Goal: Task Accomplishment & Management: Complete application form

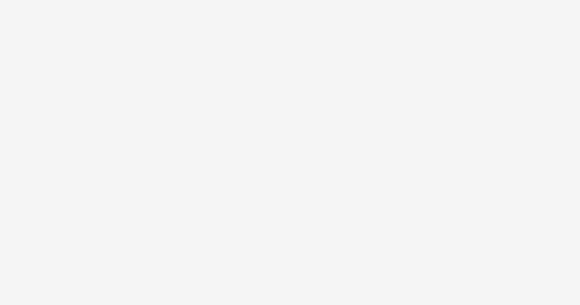
click at [303, 97] on html at bounding box center [290, 152] width 580 height 305
click at [294, 13] on html at bounding box center [290, 152] width 580 height 305
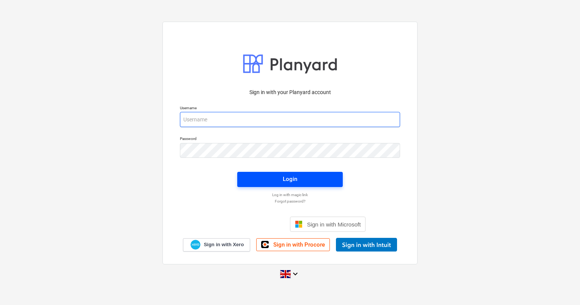
type input "[PERSON_NAME][EMAIL_ADDRESS][DOMAIN_NAME]"
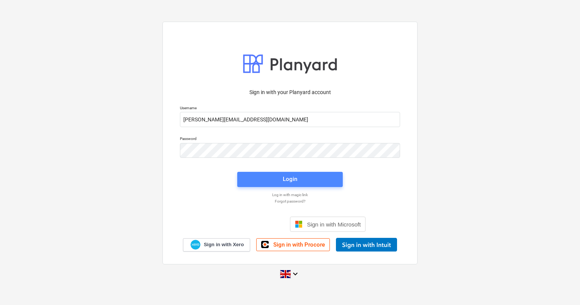
click at [296, 179] on div "Login" at bounding box center [290, 179] width 14 height 10
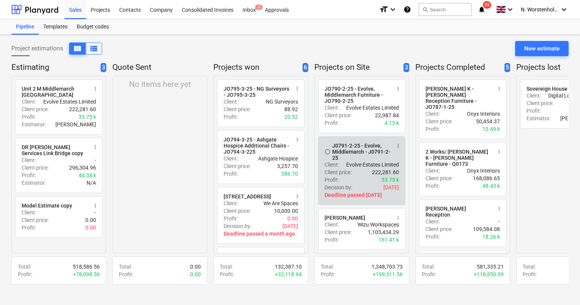
click at [361, 153] on div "J0791-2-25 - Evolve, Middlemarch - J0791-2-25" at bounding box center [361, 152] width 58 height 18
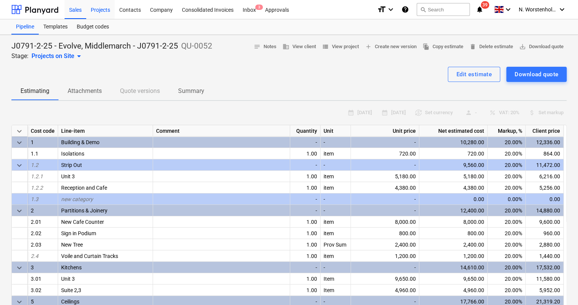
click at [99, 13] on div "Projects" at bounding box center [100, 9] width 28 height 19
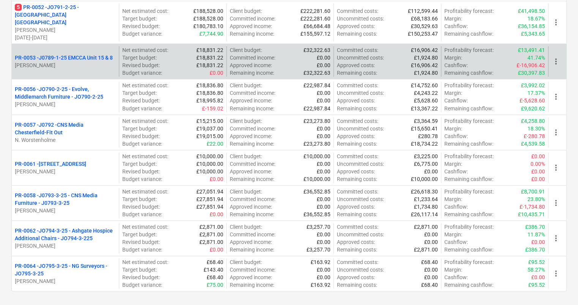
scroll to position [302, 0]
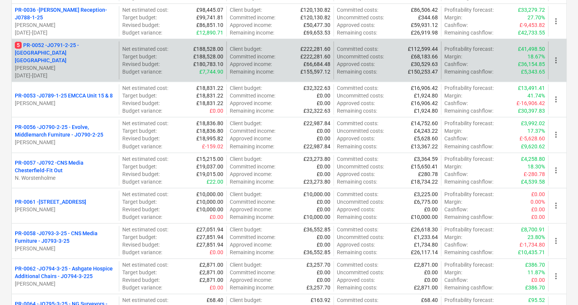
click at [61, 43] on p "5 PR-0052 - JO791-2-25 - Middlemarch Coventry" at bounding box center [65, 52] width 101 height 23
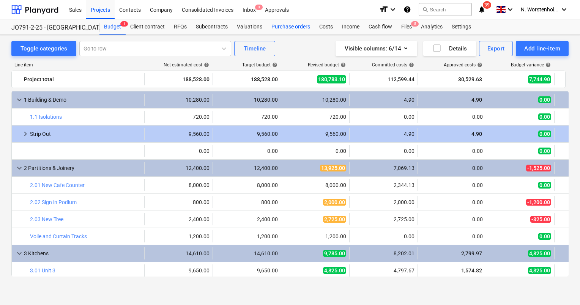
click at [282, 27] on div "Purchase orders" at bounding box center [291, 26] width 48 height 15
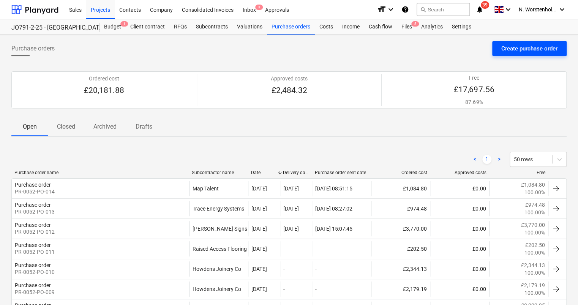
click at [499, 49] on button "Create purchase order" at bounding box center [529, 48] width 74 height 15
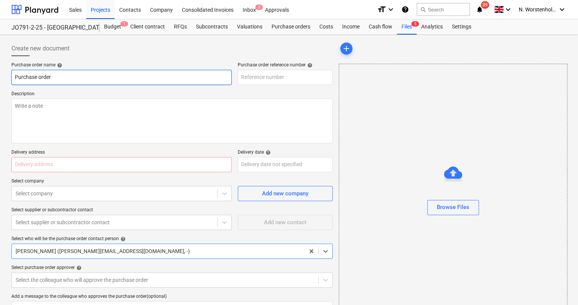
type textarea "x"
type input "PR-0052-PO-017"
click at [60, 79] on input "Purchase order" at bounding box center [121, 77] width 220 height 15
drag, startPoint x: 60, startPoint y: 78, endPoint x: 9, endPoint y: 79, distance: 51.3
click at [9, 79] on div "Create new document Purchase order name help Purchase order Purchase order refe…" at bounding box center [171, 211] width 327 height 347
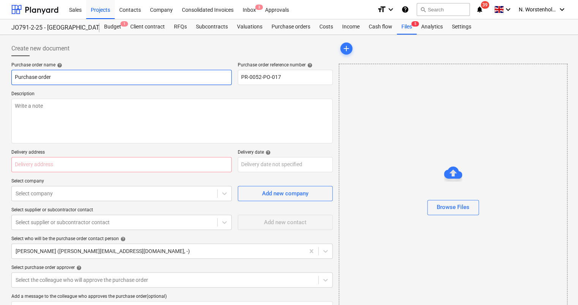
type textarea "x"
type input "S"
type textarea "x"
type input "Si"
type textarea "x"
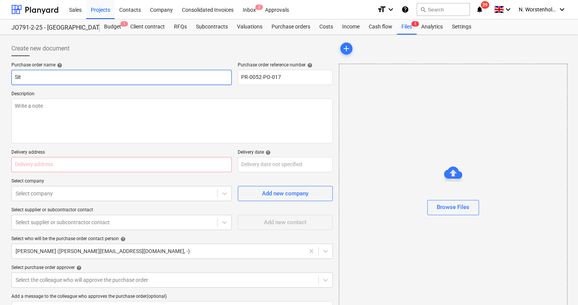
type input "Site"
type textarea "x"
type input "Site"
type textarea "x"
type input "Site J"
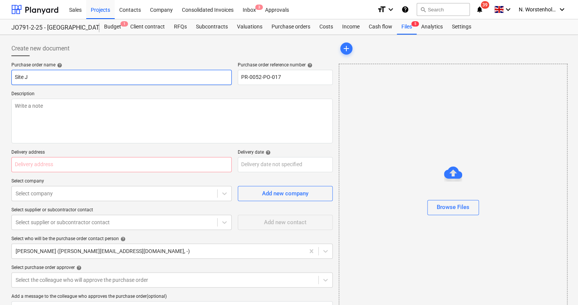
type textarea "x"
type input "Site Jo"
type textarea "x"
type input "Site Joi"
type textarea "x"
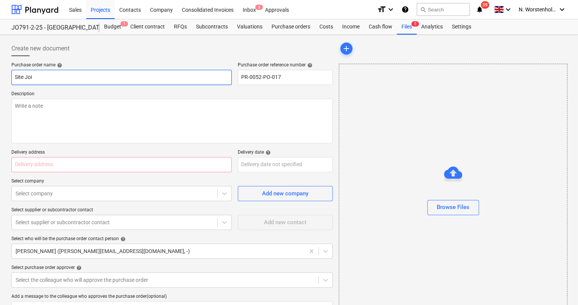
type input "Site Join"
type textarea "x"
type input "Site Joine"
type textarea "x"
type input "Site Joiner"
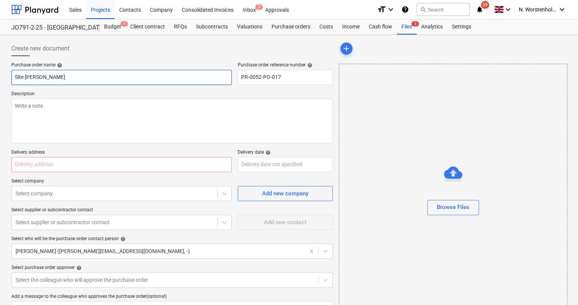
type textarea "x"
type input "Site Joiner"
click at [39, 163] on input "text" at bounding box center [121, 164] width 220 height 15
click at [43, 167] on input "text" at bounding box center [121, 164] width 220 height 15
type textarea "x"
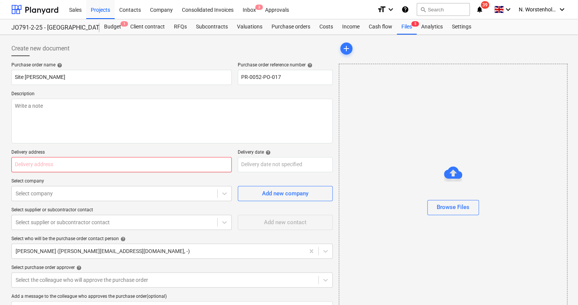
type input "M"
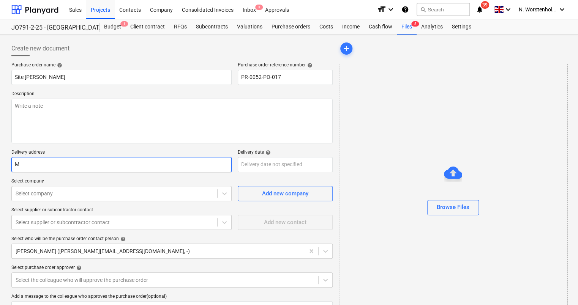
type textarea "x"
type input "Mi"
type textarea "x"
type input "Mid"
type textarea "x"
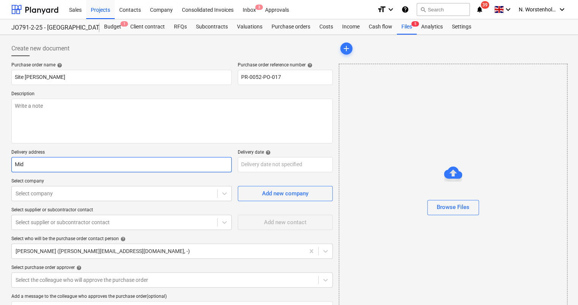
type input "Midd"
type textarea "x"
type input "Middl"
type textarea "x"
type input "Middle"
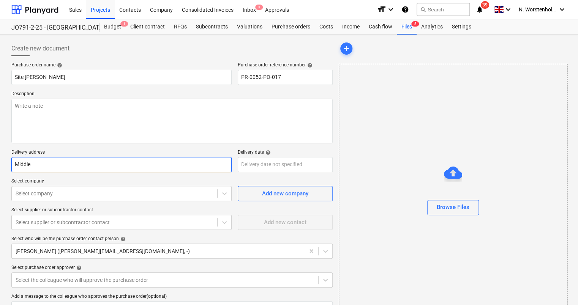
type textarea "x"
type input "Middlem"
type textarea "x"
type input "Middlema"
type textarea "x"
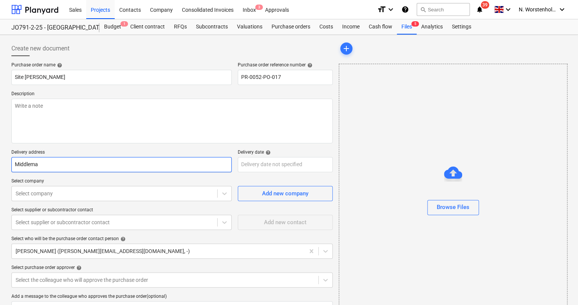
type input "Middlemar"
type textarea "x"
type input "Middlemarc"
type textarea "x"
type input "Middlemarch"
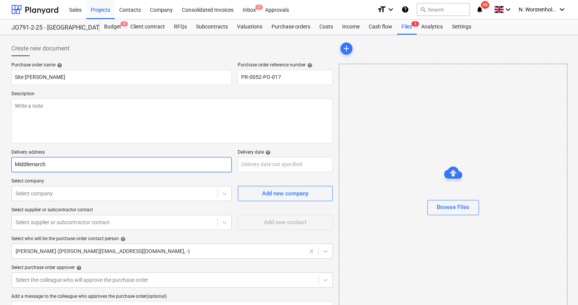
type textarea "x"
type input "Middlemarch"
type textarea "x"
type input "Middlemarch C"
type textarea "x"
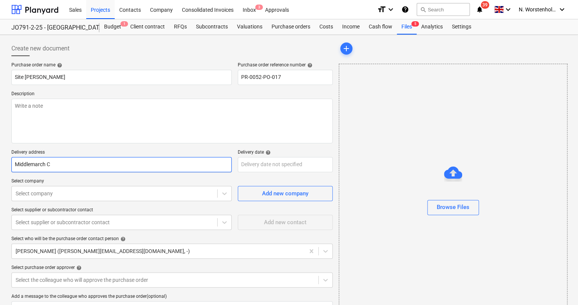
type input "Middlemarch Co"
type textarea "x"
type input "Middlemarch Cov"
type textarea "x"
type input "Middlemarch Cove"
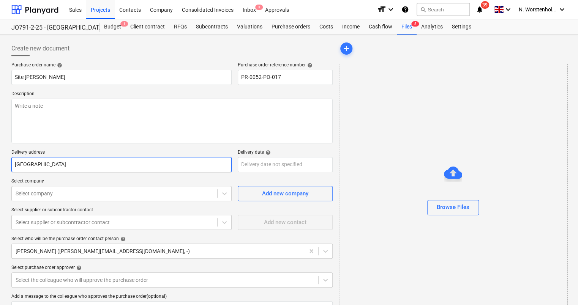
type textarea "x"
type input "Middlemarch Coven"
type textarea "x"
type input "Middlemarch Covent"
type textarea "x"
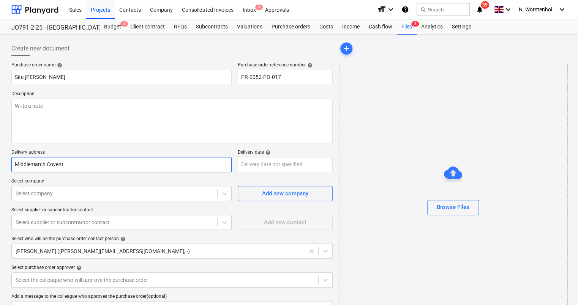
type input "Middlemarch Coventr"
type textarea "x"
type input "Middlemarch Coventru"
type textarea "x"
type input "Middlemarch Coventr"
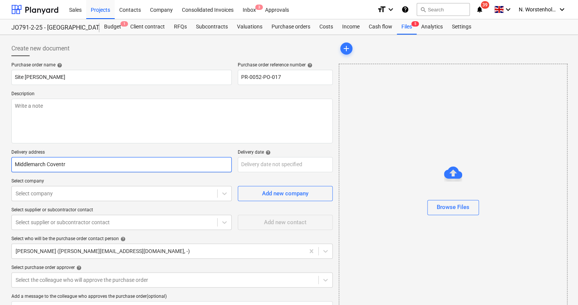
type textarea "x"
type input "Middlemarch Coventry"
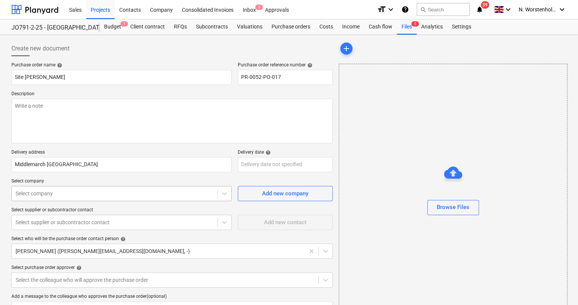
type textarea "x"
click at [60, 197] on body "Sales Projects Contacts Company Consolidated Invoices Inbox 3 Approvals format_…" at bounding box center [289, 152] width 578 height 305
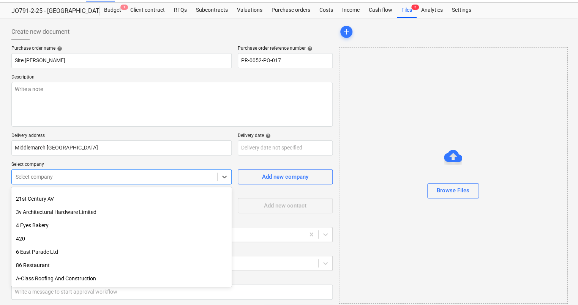
scroll to position [152, 0]
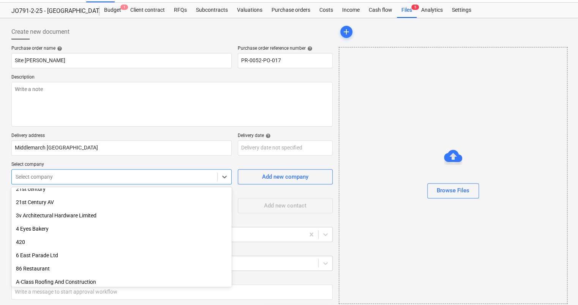
click at [54, 170] on div "Select company" at bounding box center [121, 176] width 220 height 15
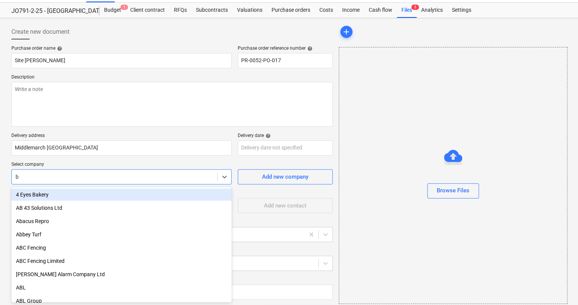
type input "bg"
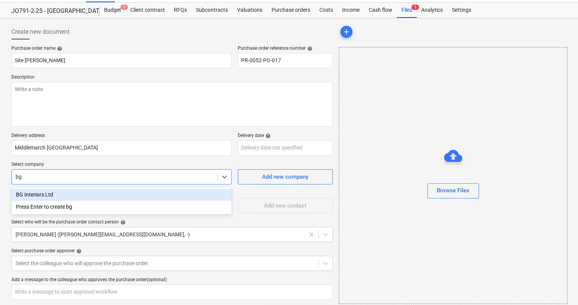
click at [45, 195] on div "BG Interiors Ltd" at bounding box center [121, 195] width 220 height 12
type textarea "x"
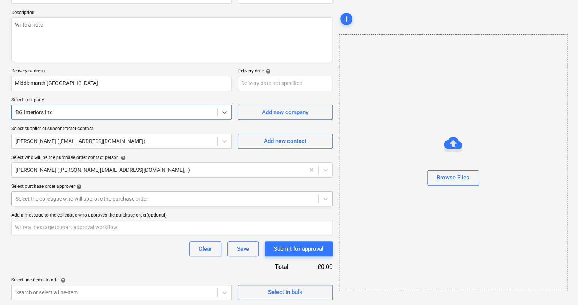
scroll to position [82, 0]
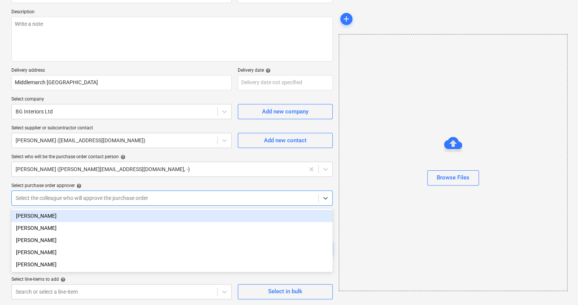
click at [67, 197] on div at bounding box center [165, 198] width 299 height 8
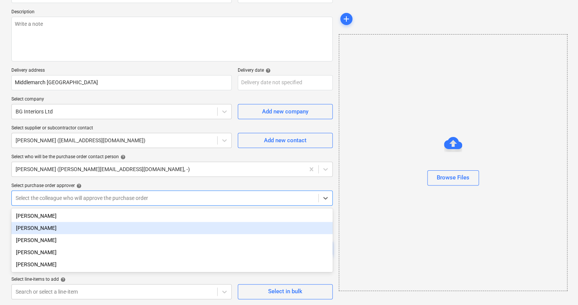
click at [41, 229] on div "Neil Worstenholme" at bounding box center [171, 228] width 321 height 12
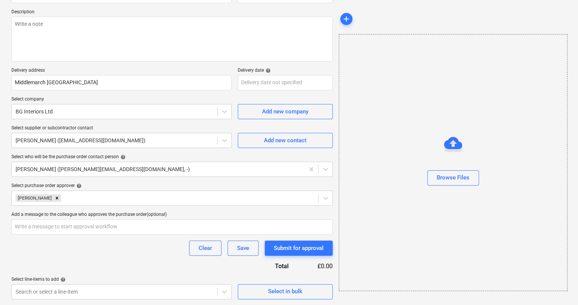
click at [376, 202] on div "Browse Files" at bounding box center [453, 162] width 229 height 257
click at [172, 223] on body "Sales Projects Contacts Company Consolidated Invoices Inbox 3 Approvals format_…" at bounding box center [289, 70] width 578 height 305
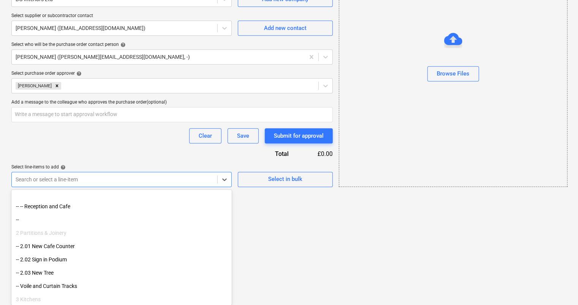
scroll to position [114, 0]
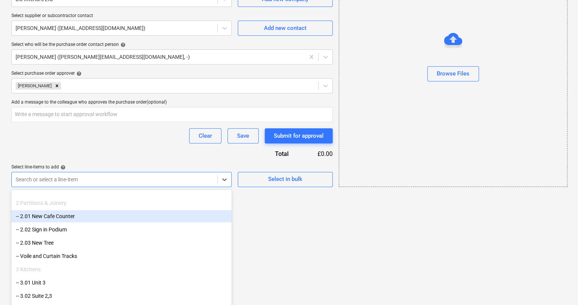
click at [61, 216] on div "-- 2.01 New Cafe Counter" at bounding box center [121, 216] width 220 height 12
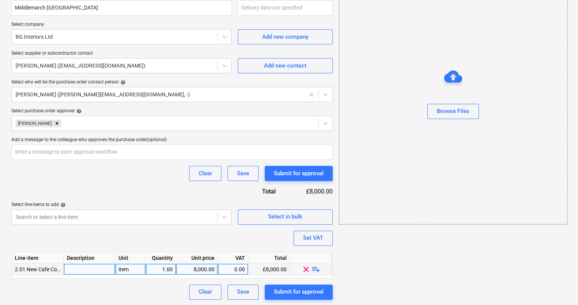
click at [314, 268] on span "playlist_add" at bounding box center [315, 269] width 9 height 9
type textarea "x"
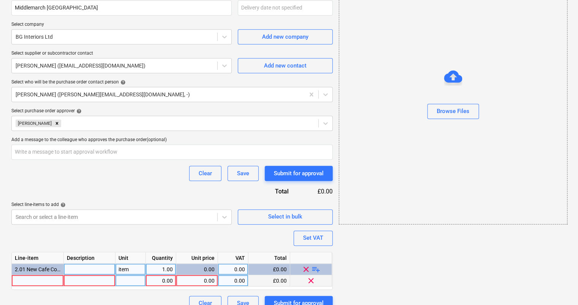
click at [53, 281] on div at bounding box center [38, 280] width 52 height 11
click at [162, 276] on div "0.00" at bounding box center [161, 280] width 24 height 11
type input "4"
type textarea "x"
click at [201, 280] on div "0.00" at bounding box center [196, 280] width 35 height 11
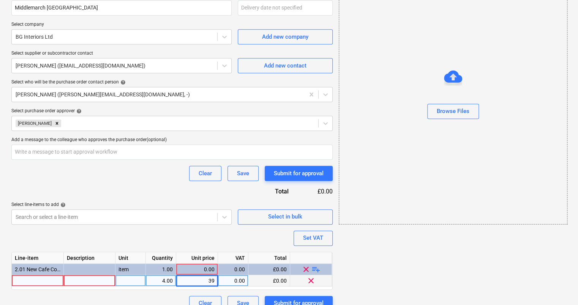
type input "390"
type textarea "x"
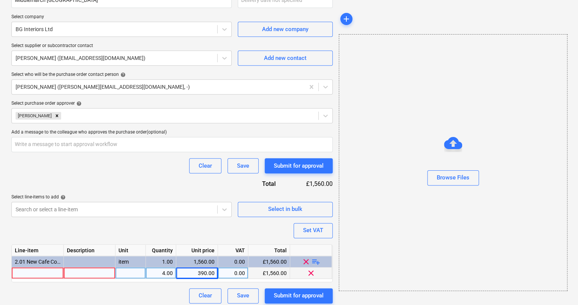
scroll to position [169, 0]
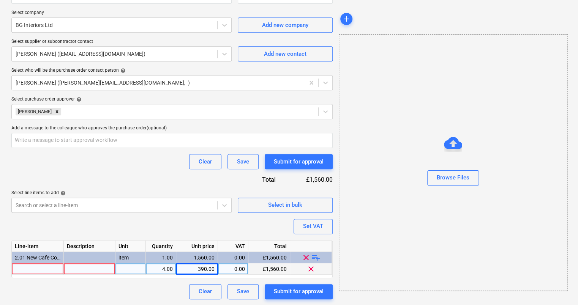
click at [147, 281] on div "Purchase order name help Site Joiner Purchase order reference number help PR-00…" at bounding box center [171, 97] width 321 height 406
click at [47, 270] on div at bounding box center [38, 269] width 52 height 11
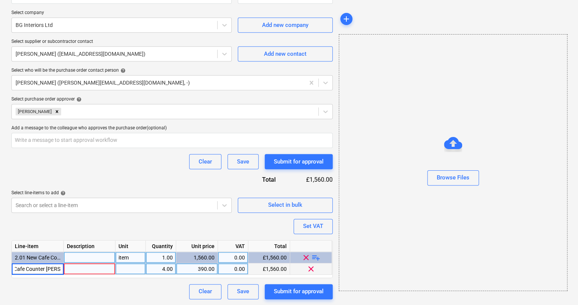
type input "Cafe Counter Joinery"
click at [15, 268] on input "Cafe Counter Joinery" at bounding box center [38, 269] width 52 height 11
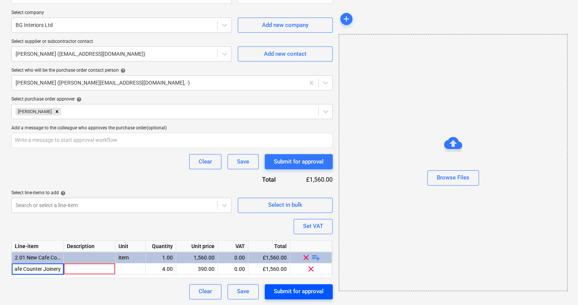
click at [281, 289] on div "Submit for approval" at bounding box center [299, 292] width 50 height 10
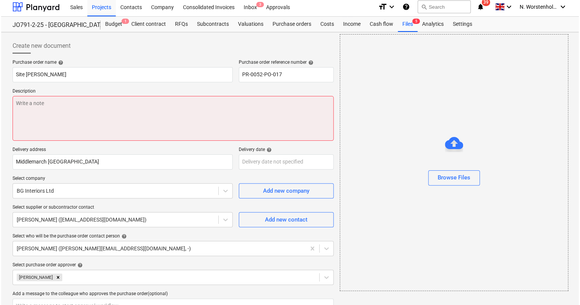
scroll to position [0, 0]
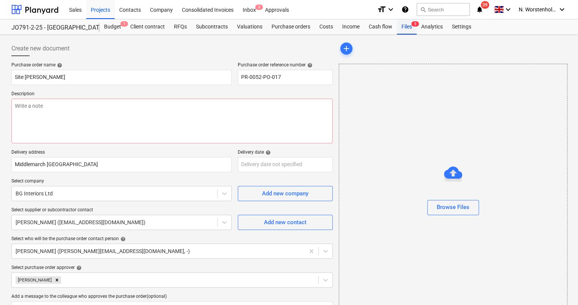
click at [401, 26] on div "Files 5" at bounding box center [407, 26] width 20 height 15
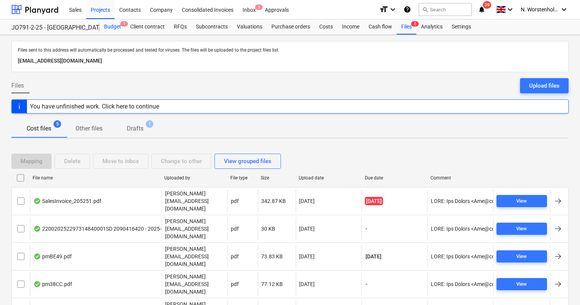
click at [114, 25] on div "Budget 1" at bounding box center [112, 26] width 26 height 15
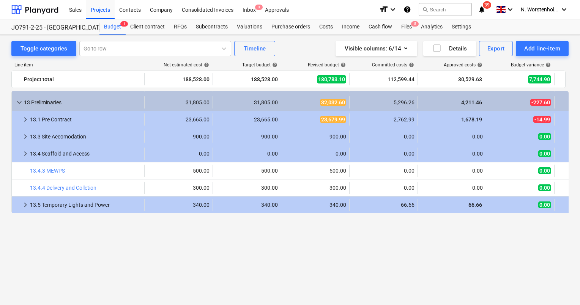
scroll to position [266, 0]
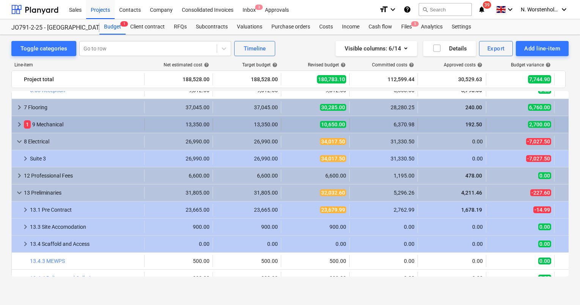
click at [21, 124] on span "keyboard_arrow_right" at bounding box center [19, 124] width 9 height 9
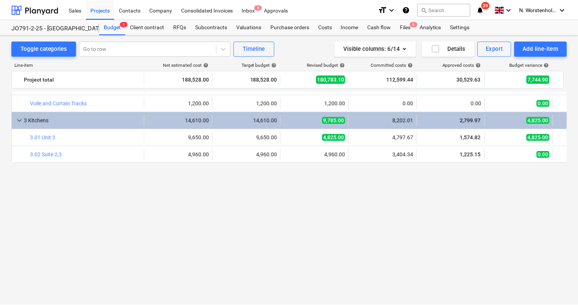
scroll to position [0, 0]
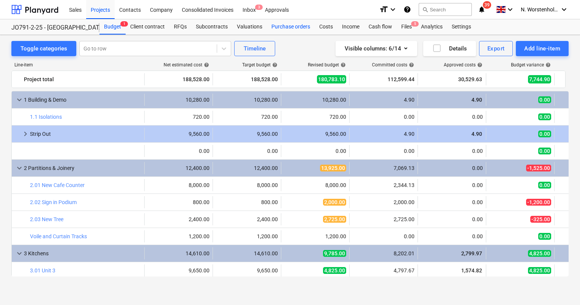
click at [293, 26] on div "Purchase orders" at bounding box center [291, 26] width 48 height 15
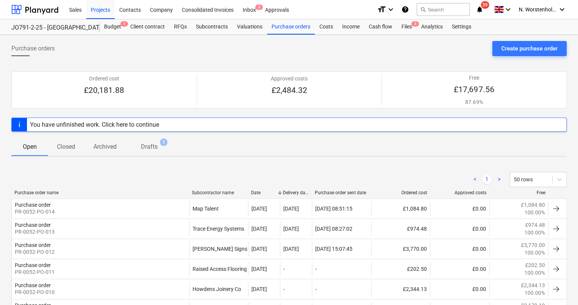
click at [107, 124] on div "You have unfinished work. Click here to continue" at bounding box center [94, 124] width 129 height 7
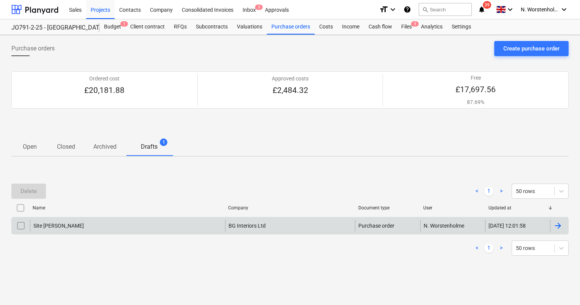
click at [560, 223] on div at bounding box center [558, 225] width 9 height 9
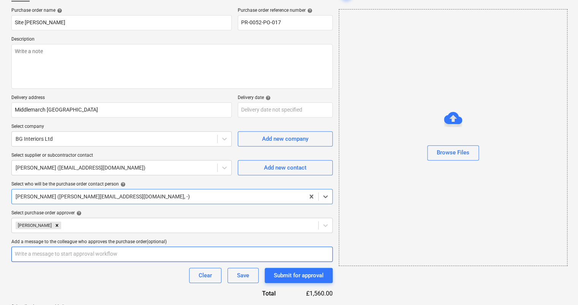
scroll to position [169, 0]
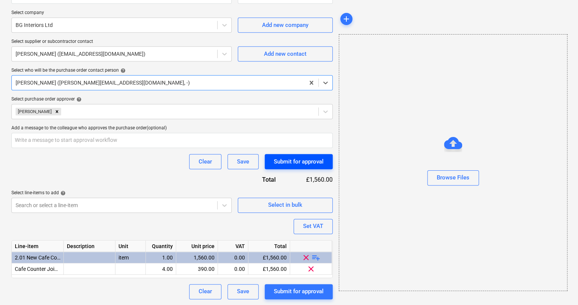
click at [297, 161] on div "Submit for approval" at bounding box center [299, 162] width 50 height 10
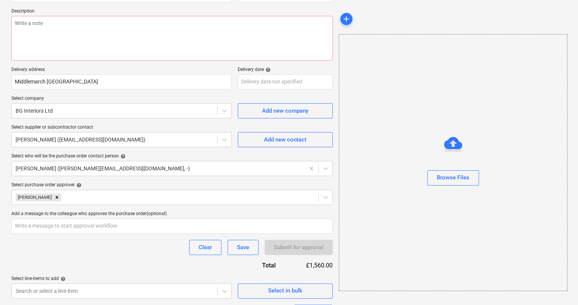
scroll to position [0, 0]
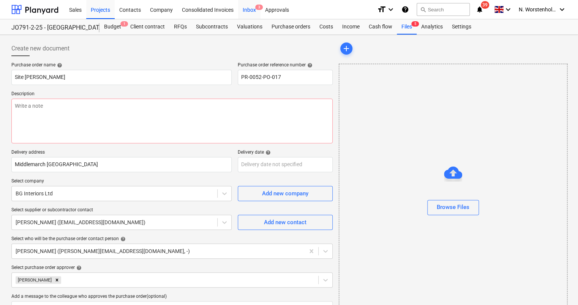
click at [248, 9] on div "Inbox 3" at bounding box center [249, 9] width 22 height 19
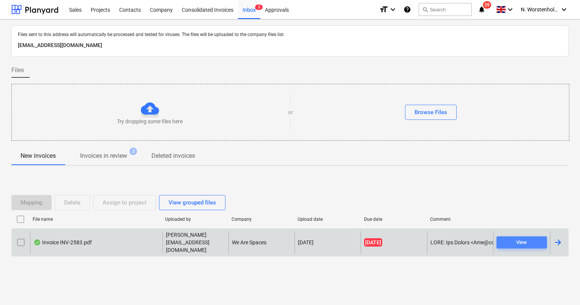
click at [510, 240] on span "View" at bounding box center [522, 242] width 44 height 9
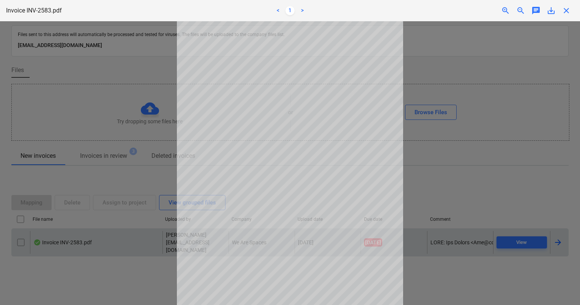
click at [475, 162] on div at bounding box center [290, 163] width 580 height 284
click at [472, 185] on div at bounding box center [290, 163] width 580 height 284
click at [299, 9] on link ">" at bounding box center [302, 10] width 9 height 9
click at [566, 12] on span "close" at bounding box center [566, 10] width 9 height 9
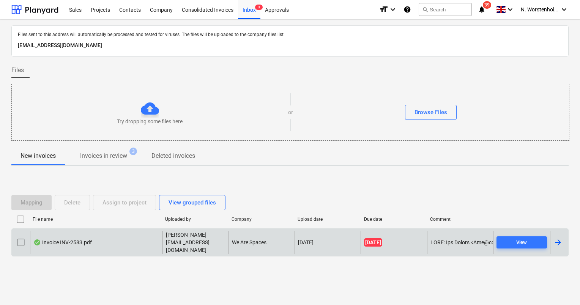
click at [563, 243] on div at bounding box center [559, 242] width 18 height 23
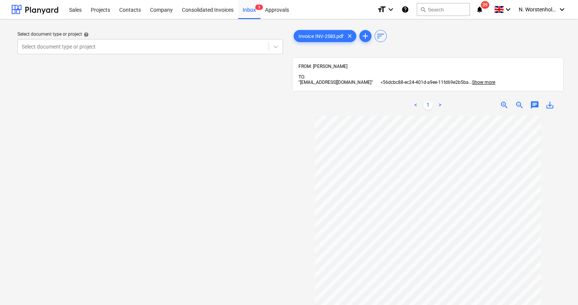
click at [283, 165] on div "Select document type or project help Select document type or project" at bounding box center [150, 213] width 278 height 377
click at [284, 12] on div "Approvals" at bounding box center [277, 9] width 33 height 19
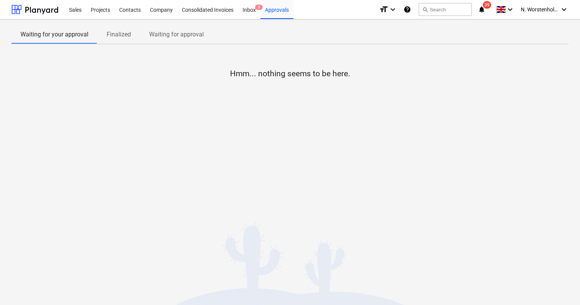
click at [126, 35] on p "Finalized" at bounding box center [119, 34] width 24 height 9
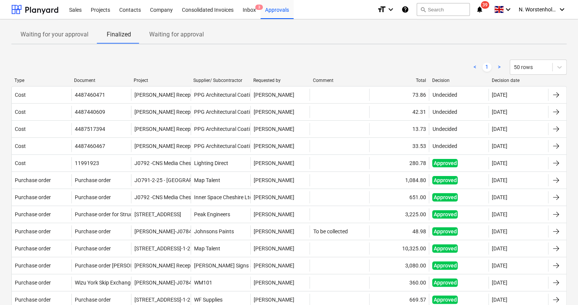
click at [184, 35] on p "Waiting for approval" at bounding box center [176, 34] width 55 height 9
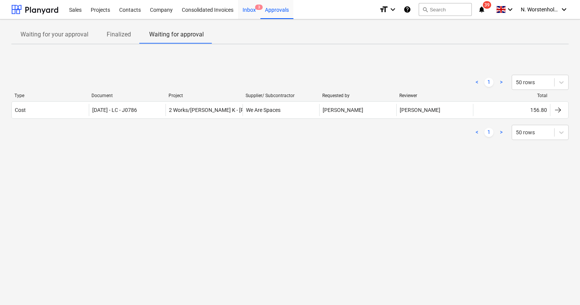
click at [248, 12] on div "Inbox 3" at bounding box center [249, 9] width 22 height 19
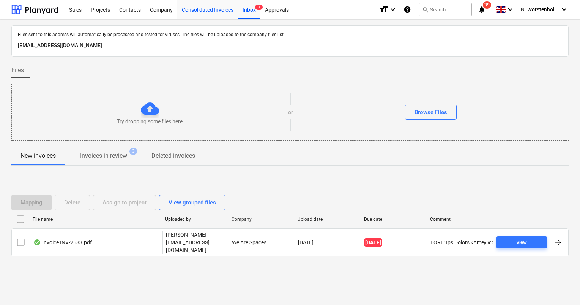
click at [198, 11] on div "Consolidated Invoices" at bounding box center [207, 9] width 61 height 19
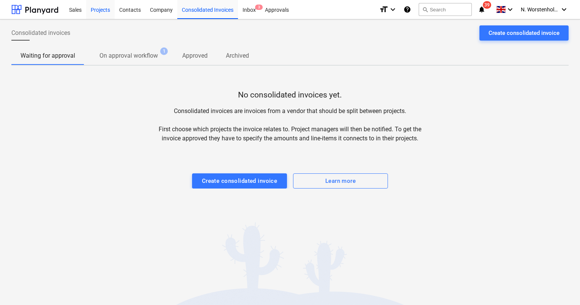
click at [98, 10] on div "Projects" at bounding box center [100, 9] width 28 height 19
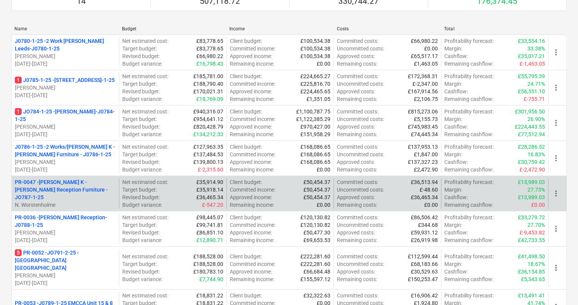
scroll to position [152, 0]
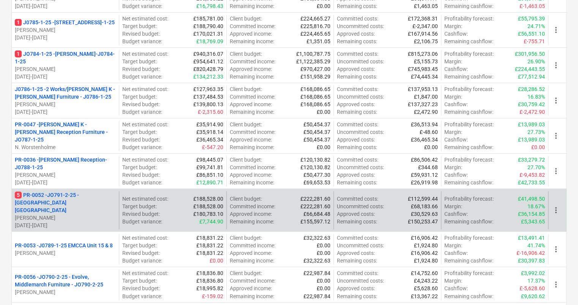
click at [76, 197] on p "5 PR-0052 - JO791-2-25 - Middlemarch Coventry" at bounding box center [65, 202] width 101 height 23
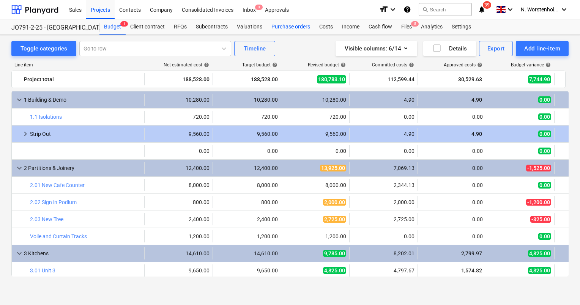
click at [281, 24] on div "Purchase orders" at bounding box center [291, 26] width 48 height 15
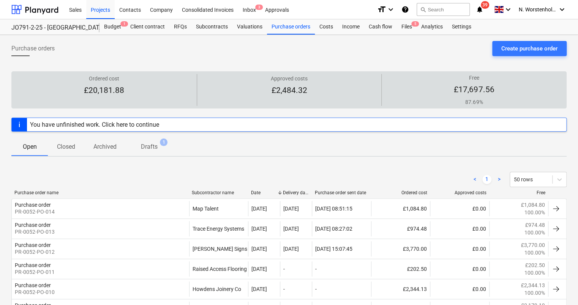
scroll to position [38, 0]
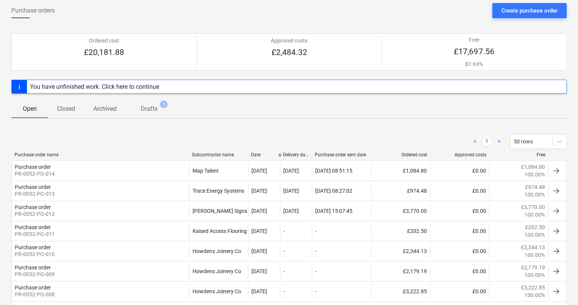
click at [126, 84] on div "You have unfinished work. Click here to continue" at bounding box center [94, 86] width 129 height 7
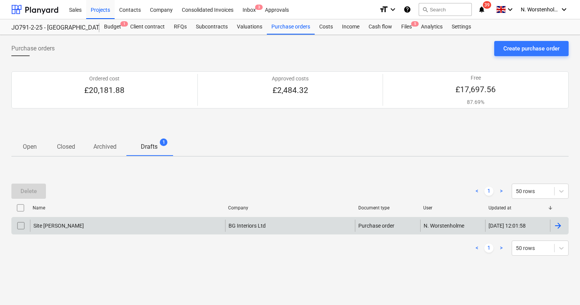
click at [103, 226] on div "Site Joiner" at bounding box center [127, 226] width 195 height 12
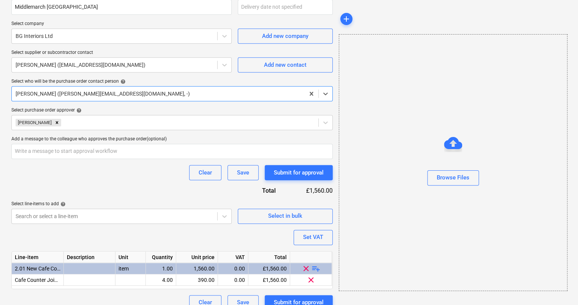
scroll to position [169, 0]
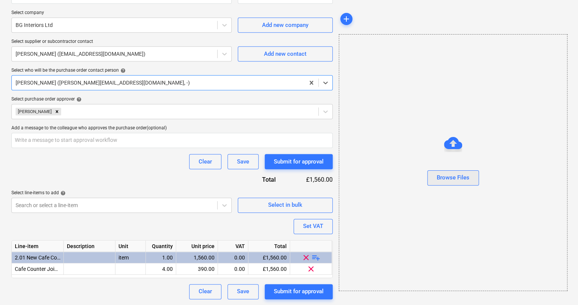
click at [455, 173] on div "Browse Files" at bounding box center [453, 178] width 33 height 10
click at [245, 160] on div "Save" at bounding box center [243, 162] width 12 height 10
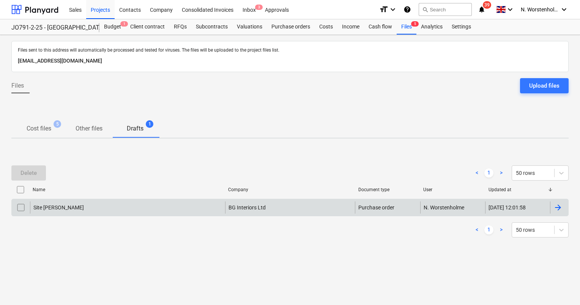
click at [561, 204] on div at bounding box center [558, 207] width 9 height 9
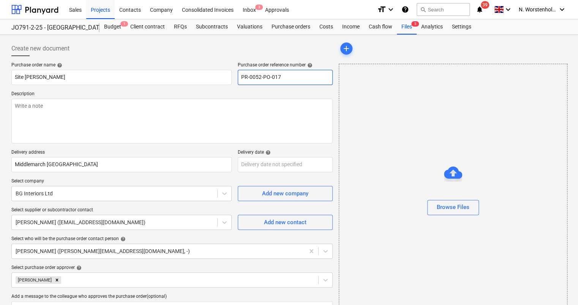
drag, startPoint x: 284, startPoint y: 75, endPoint x: 246, endPoint y: 76, distance: 37.6
click at [240, 74] on input "PR-0052-PO-017" at bounding box center [285, 77] width 95 height 15
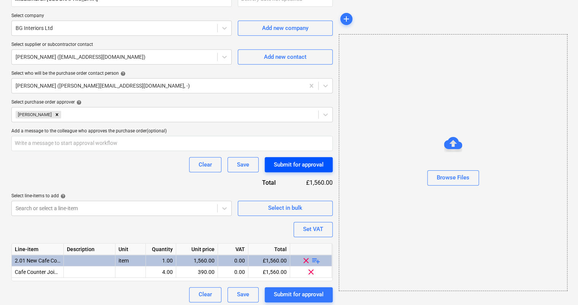
scroll to position [169, 0]
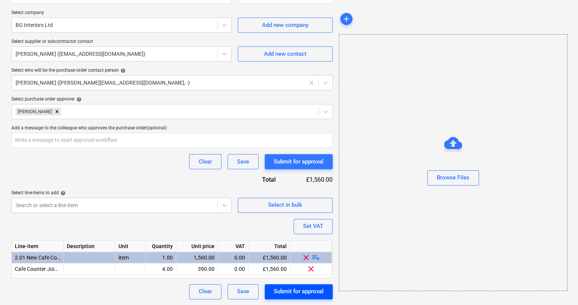
click at [301, 291] on div "Submit for approval" at bounding box center [299, 292] width 50 height 10
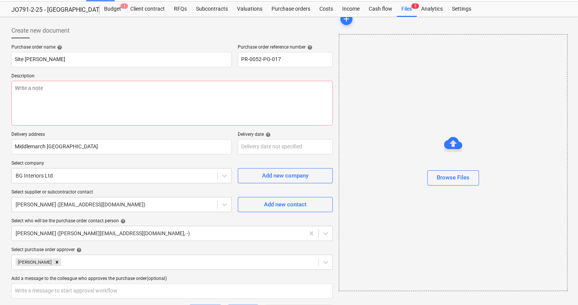
scroll to position [0, 0]
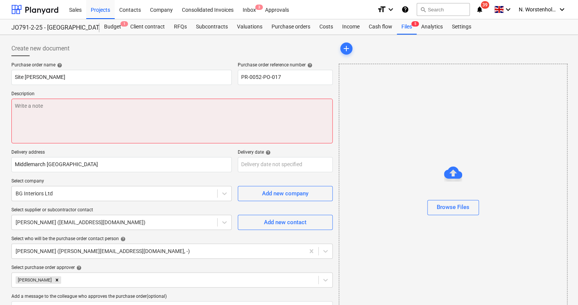
click at [41, 110] on textarea at bounding box center [171, 121] width 321 height 45
type textarea "x"
type textarea "I"
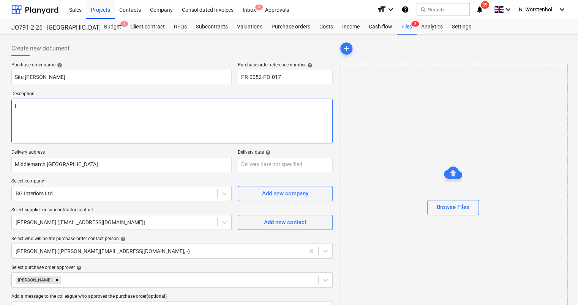
type textarea "x"
type textarea "In"
type textarea "x"
type textarea "Ins"
type textarea "x"
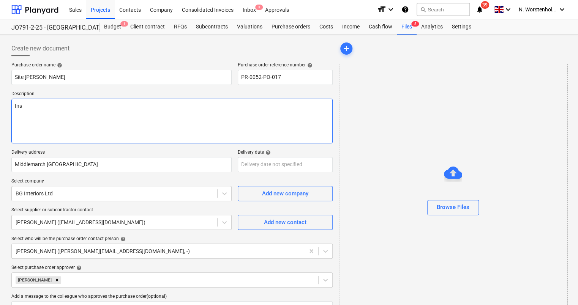
type textarea "Inst"
type textarea "x"
type textarea "Insta"
type textarea "x"
type textarea "Instal"
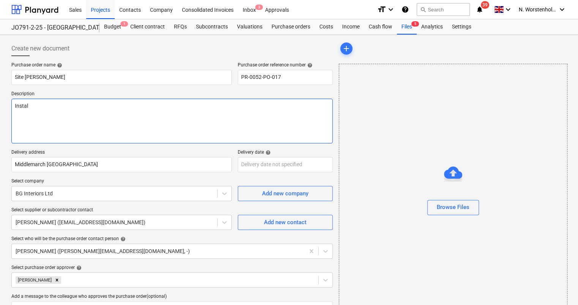
type textarea "x"
type textarea "Install"
type textarea "x"
type textarea "Installa"
type textarea "x"
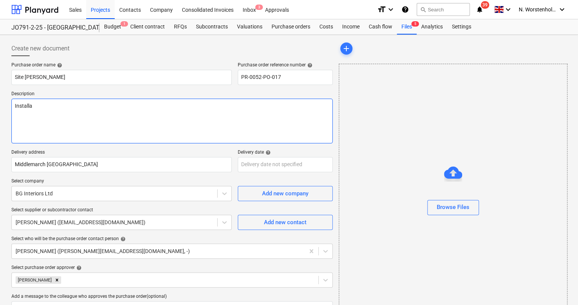
type textarea "Installat"
type textarea "x"
type textarea "Installati"
type textarea "x"
type textarea "Installatio"
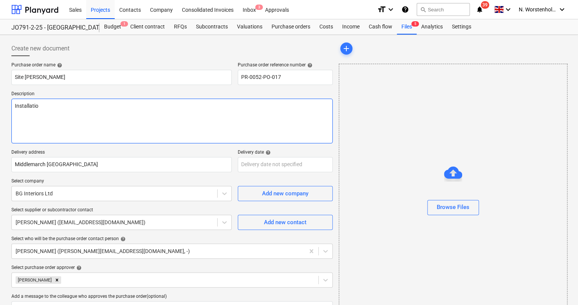
type textarea "x"
type textarea "Installation"
type textarea "x"
type textarea "Installation"
type textarea "x"
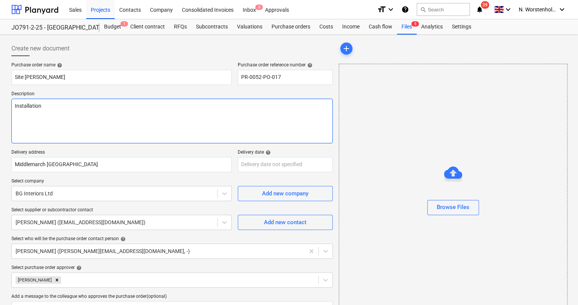
type textarea "Installation o"
type textarea "x"
type textarea "Installation of"
type textarea "x"
type textarea "Installation of"
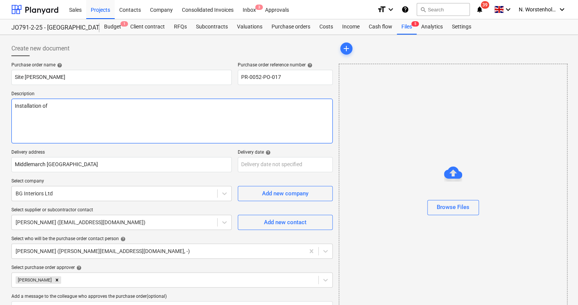
type textarea "x"
type textarea "Installation of ca"
type textarea "x"
type textarea "Installation of caf"
type textarea "x"
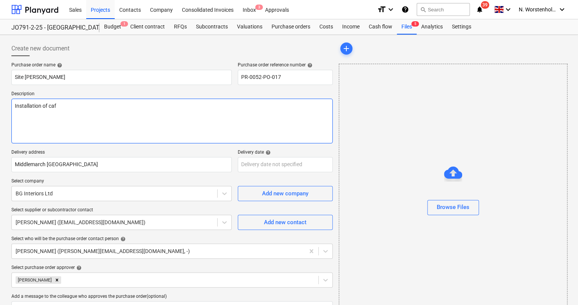
type textarea "Installation of cafe"
type textarea "x"
type textarea "Installation of cafe"
type textarea "x"
type textarea "Installation of cafe k"
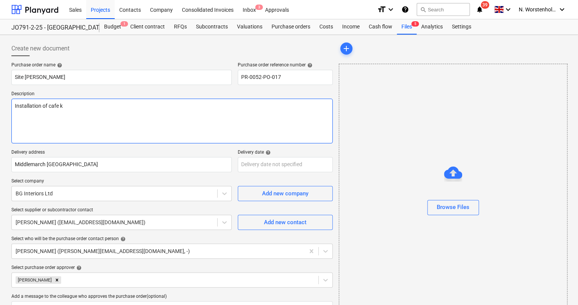
type textarea "x"
type textarea "Installation of cafe ki"
type textarea "x"
type textarea "Installation of cafe kit"
type textarea "x"
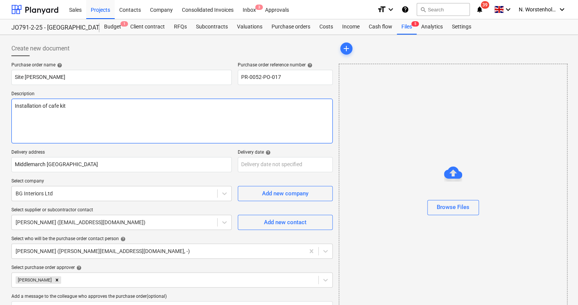
type textarea "Installation of cafe kitc"
type textarea "x"
type textarea "Installation of cafe kitch"
type textarea "x"
type textarea "Installation of cafe kitche"
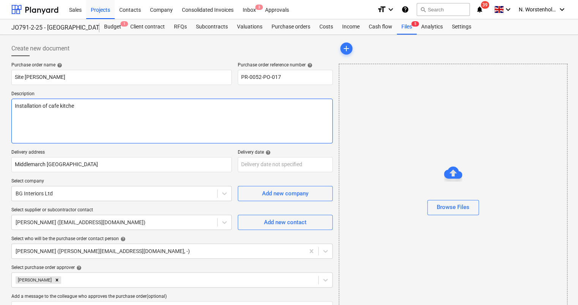
type textarea "x"
type textarea "Installation of cafe kitchen"
type textarea "x"
type textarea "Installation of cafe kitchen"
type textarea "x"
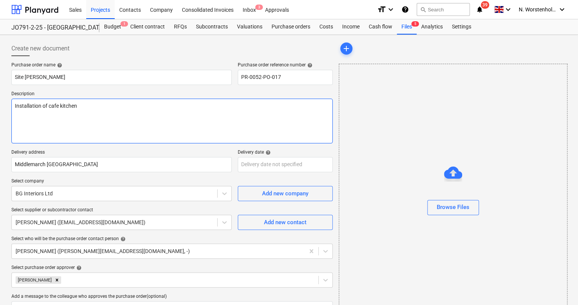
type textarea "Installation of cafe kitchen J"
type textarea "x"
type textarea "Installation of cafe kitchen JO"
type textarea "x"
type textarea "Installation of cafe kitchen JOi"
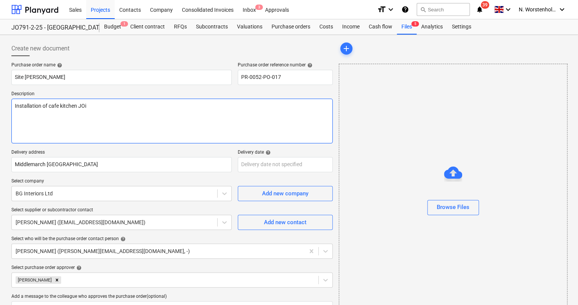
type textarea "x"
type textarea "Installation of cafe kitchen JOin"
type textarea "x"
type textarea "Installation of cafe kitchen JOine"
type textarea "x"
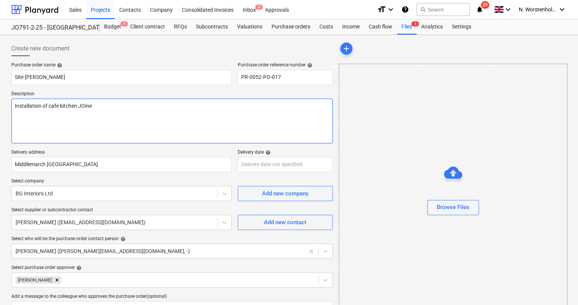
type textarea "Installation of cafe kitchen JOiner"
type textarea "x"
type textarea "Installation of cafe kitchen JOinery"
type textarea "x"
type textarea "Installation of cafe kitchen JOinery"
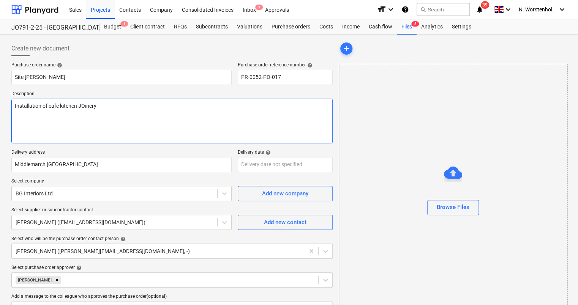
type textarea "x"
type textarea "Installation of cafe kitchen JOinery u"
type textarea "x"
type textarea "Installation of cafe kitchen JOinery un"
type textarea "x"
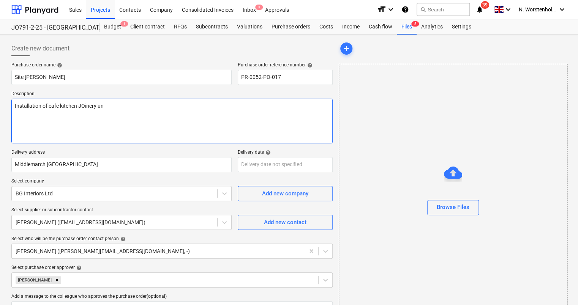
type textarea "Installation of cafe kitchen JOinery uni"
type textarea "x"
type textarea "Installation of cafe kitchen JOinery unit"
type textarea "x"
type textarea "Installation of cafe kitchen JOinery units"
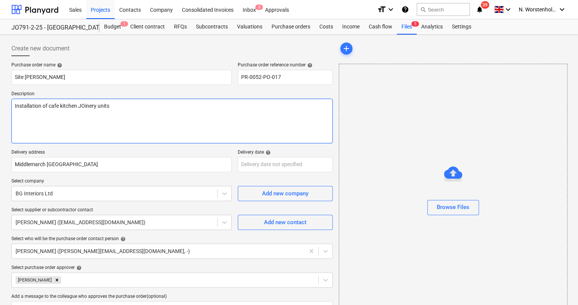
click at [85, 105] on textarea "Installation of cafe kitchen JOinery units" at bounding box center [171, 121] width 321 height 45
type textarea "x"
type textarea "Installation of cafe kitchen Jinery units"
type textarea "x"
type textarea "Installation of cafe kitchen inery units"
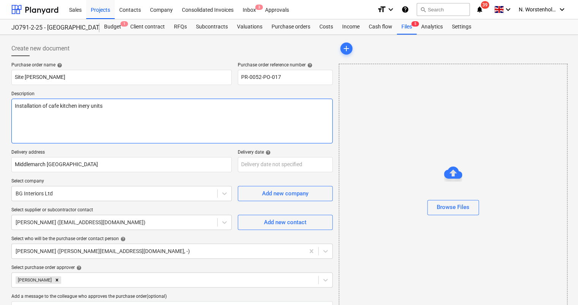
type textarea "x"
type textarea "Installation of cafe kitchen jinery units"
type textarea "x"
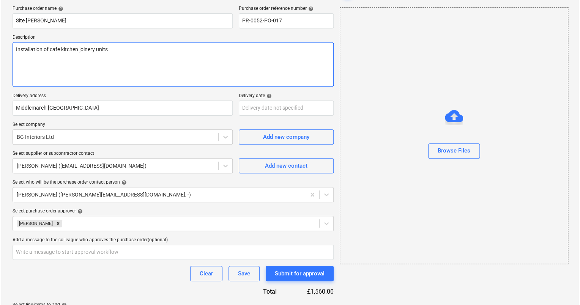
scroll to position [169, 0]
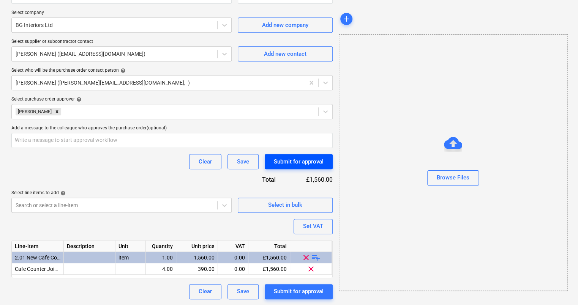
type textarea "Installation of cafe kitchen joinery units"
click at [299, 162] on div "Submit for approval" at bounding box center [299, 162] width 50 height 10
type textarea "x"
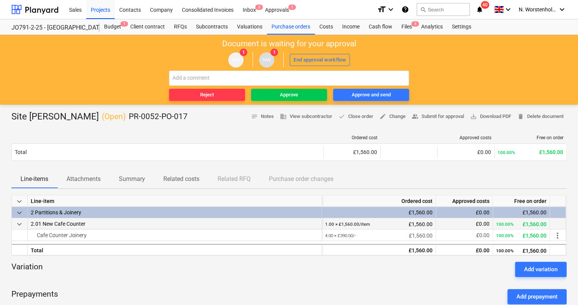
click at [64, 224] on span "2.01 New Cafe Counter" at bounding box center [58, 224] width 55 height 6
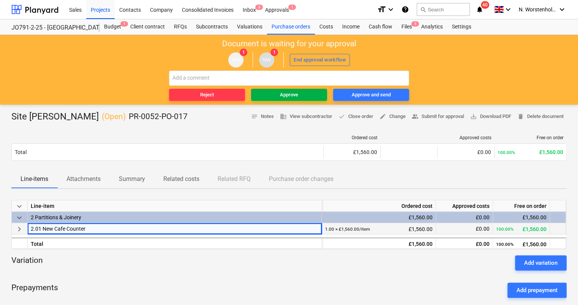
click at [277, 92] on span "Approve" at bounding box center [289, 95] width 70 height 9
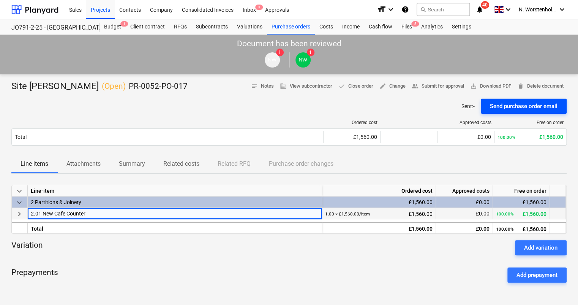
click at [509, 104] on div "Send purchase order email" at bounding box center [524, 106] width 68 height 10
